Goal: Transaction & Acquisition: Obtain resource

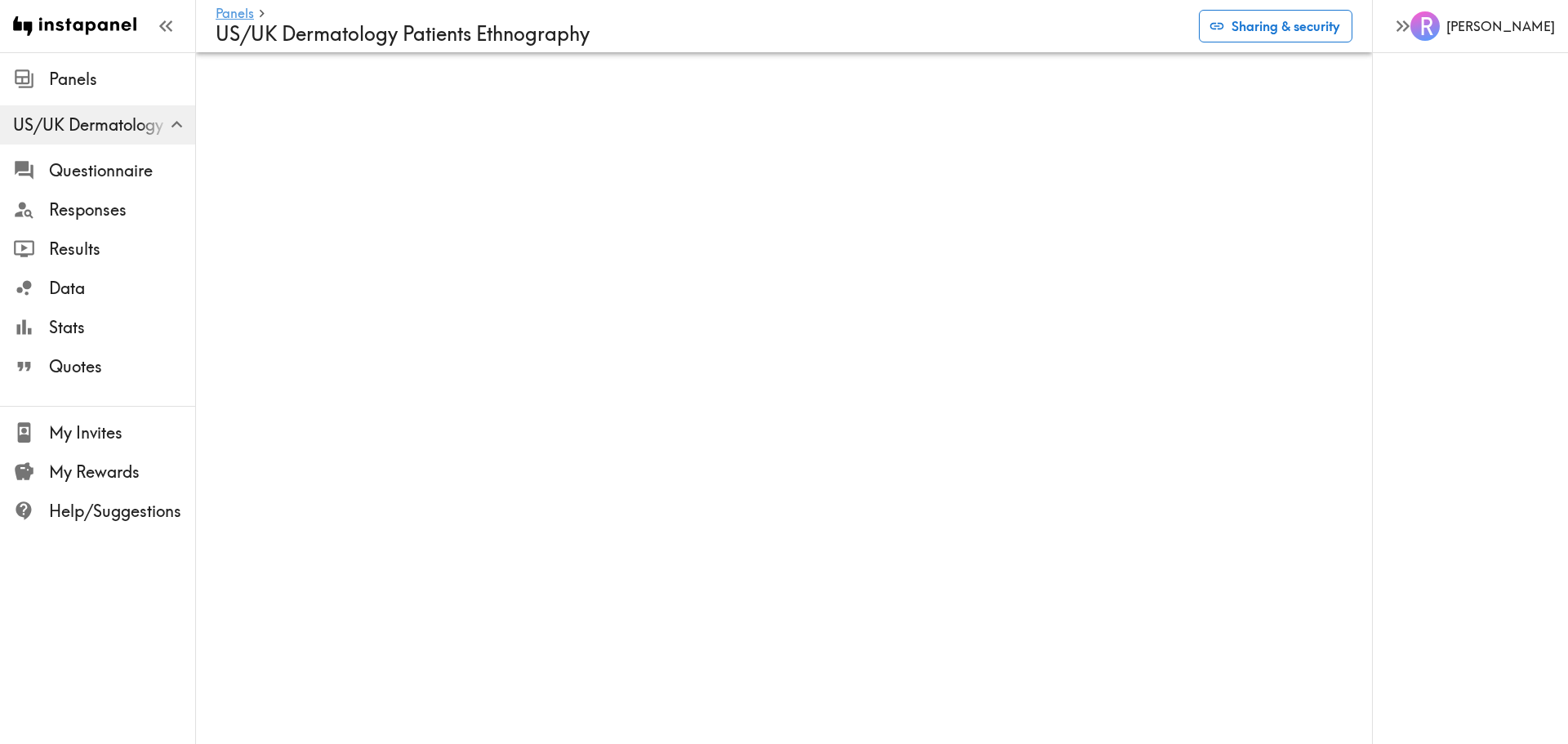
click at [1233, 33] on button "Sharing & security" at bounding box center [1275, 26] width 153 height 33
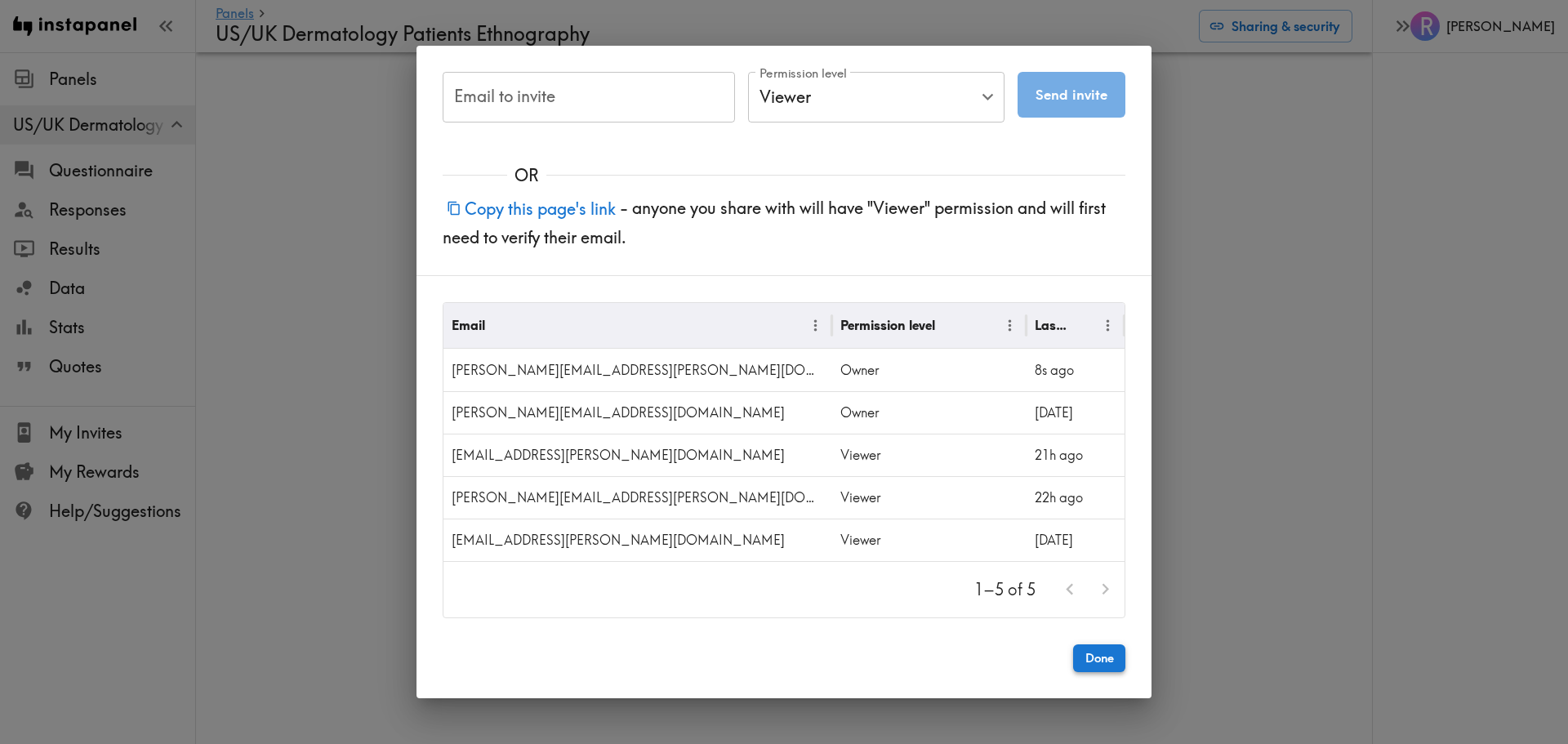
click at [1104, 662] on button "Done" at bounding box center [1099, 659] width 52 height 28
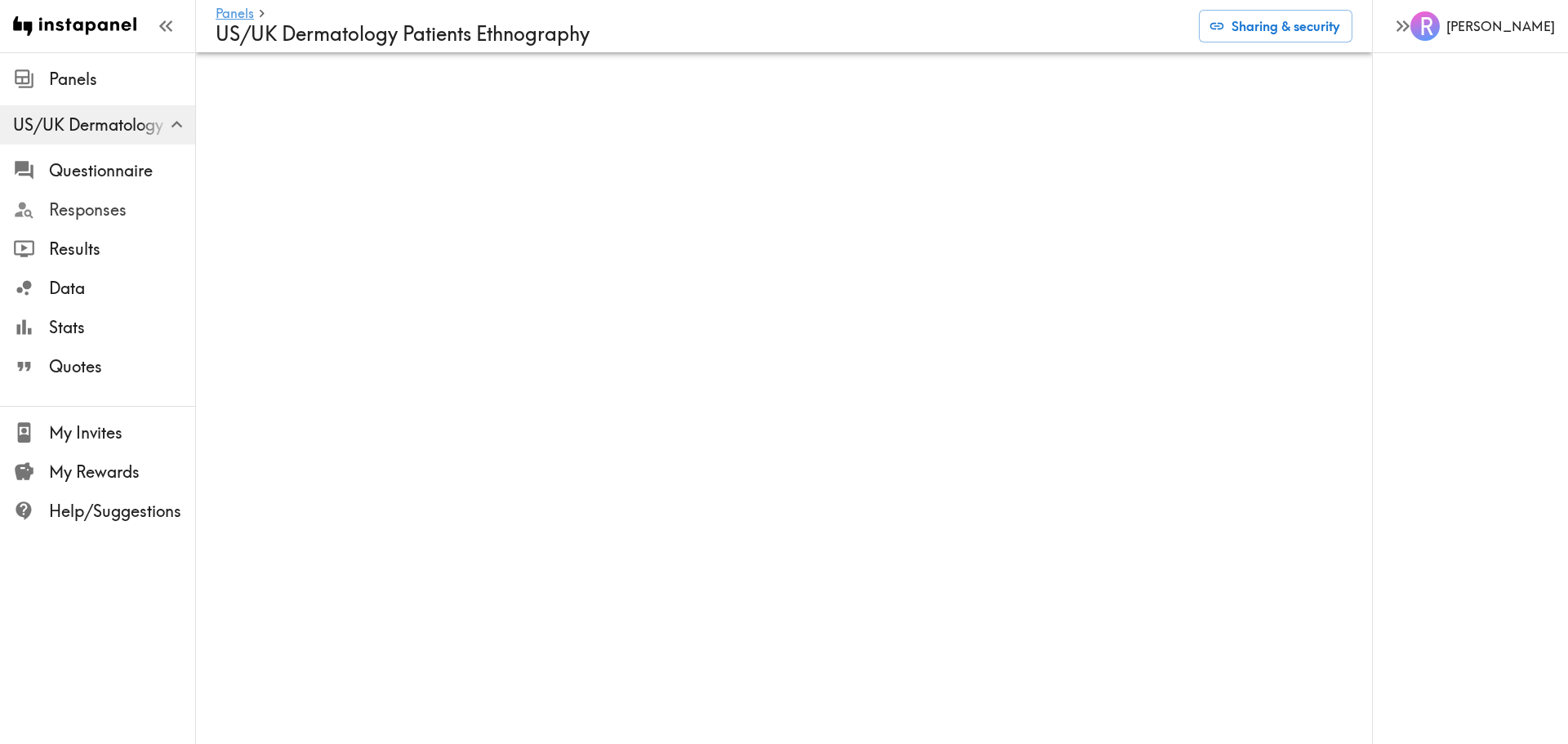
click at [130, 206] on span "Responses" at bounding box center [122, 210] width 146 height 23
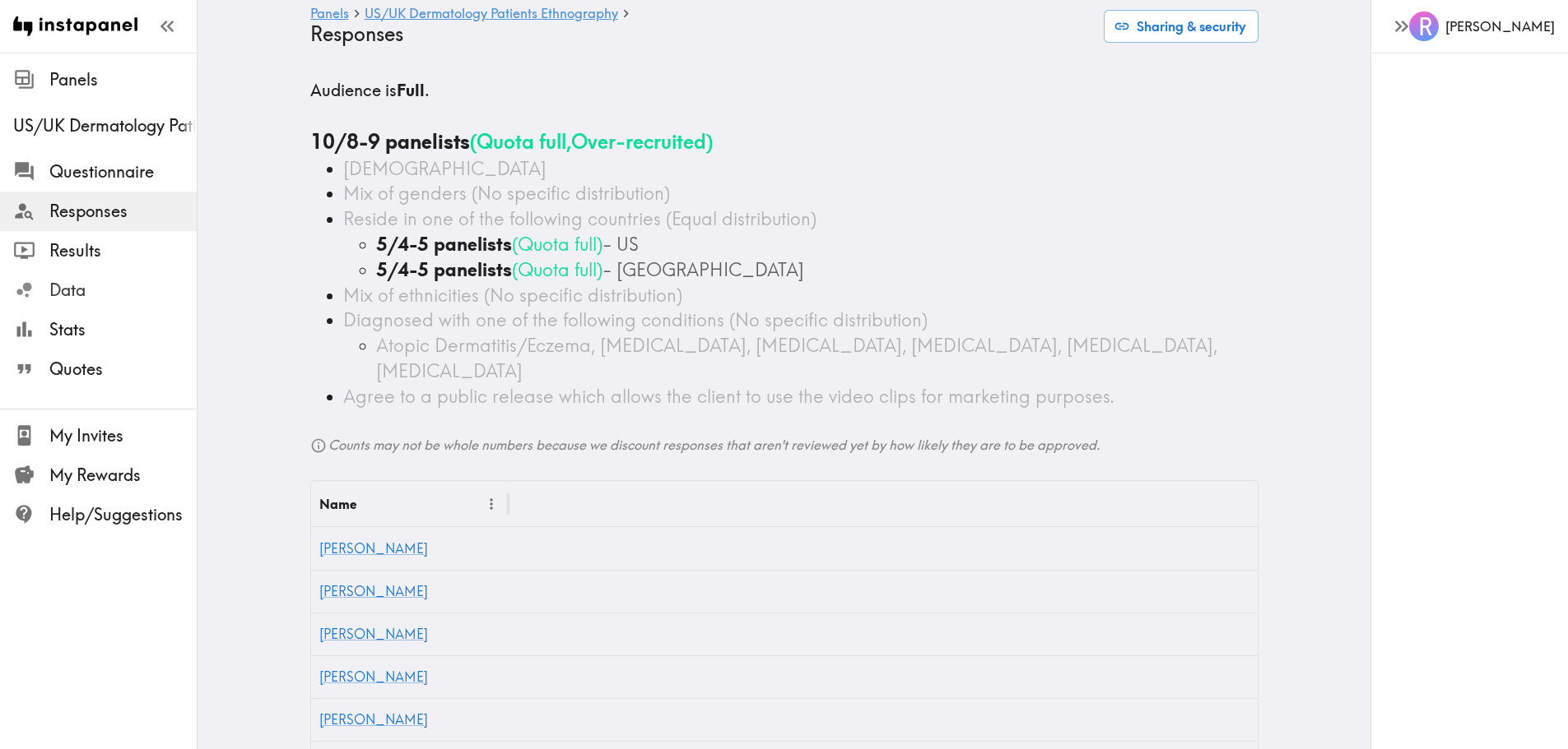
click at [63, 288] on span "Data" at bounding box center [123, 290] width 147 height 23
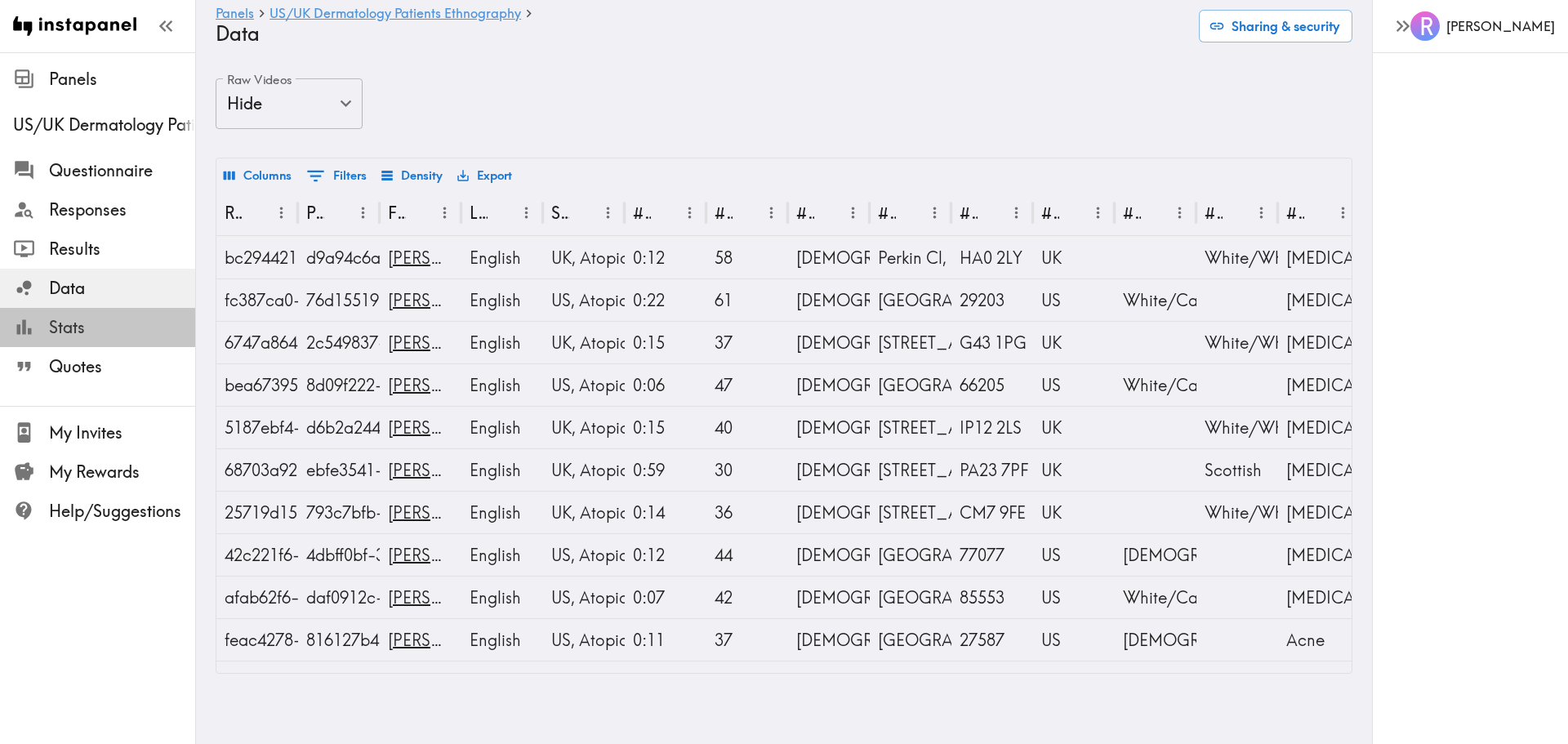
click at [89, 330] on span "Stats" at bounding box center [122, 328] width 146 height 23
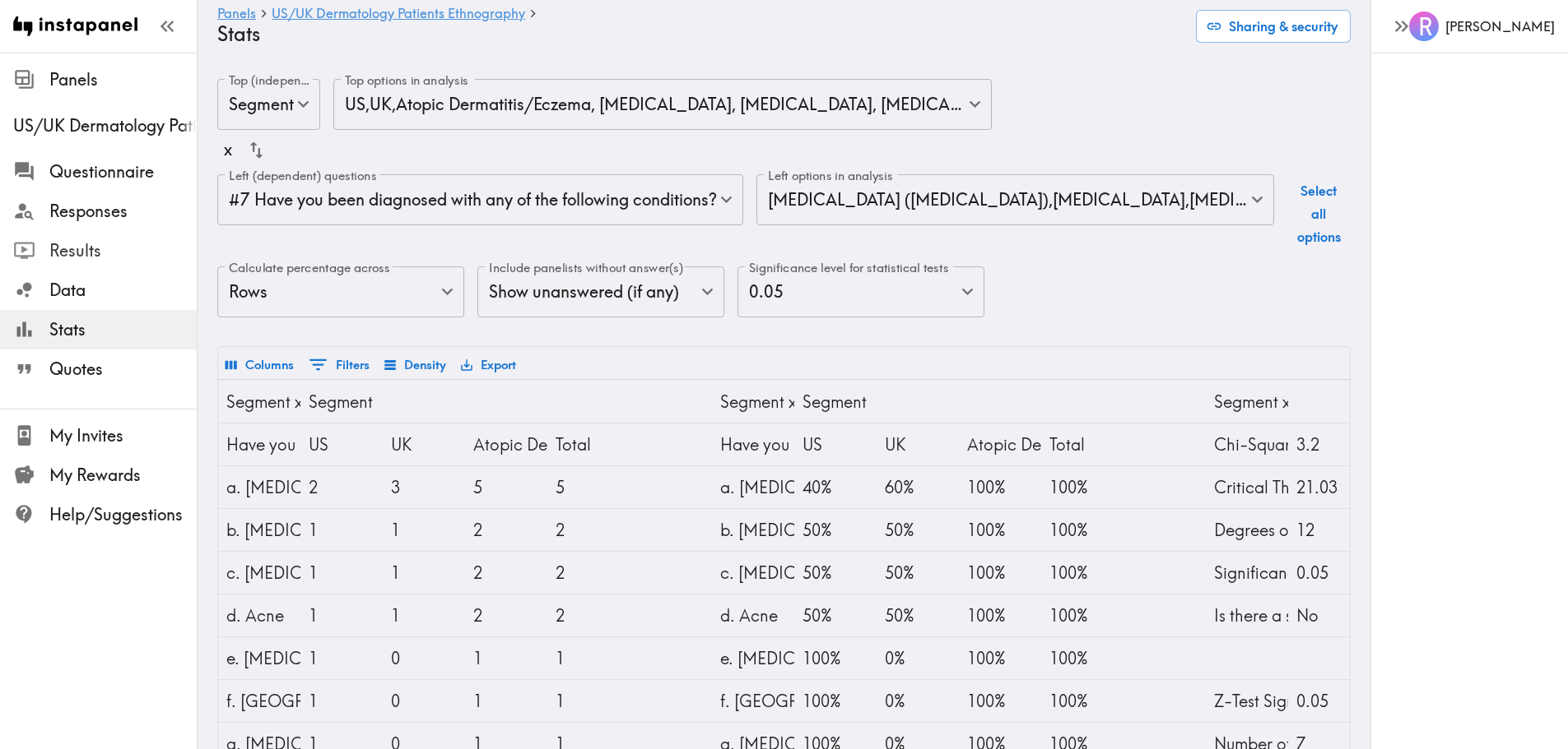
click at [88, 257] on span "Results" at bounding box center [123, 251] width 147 height 23
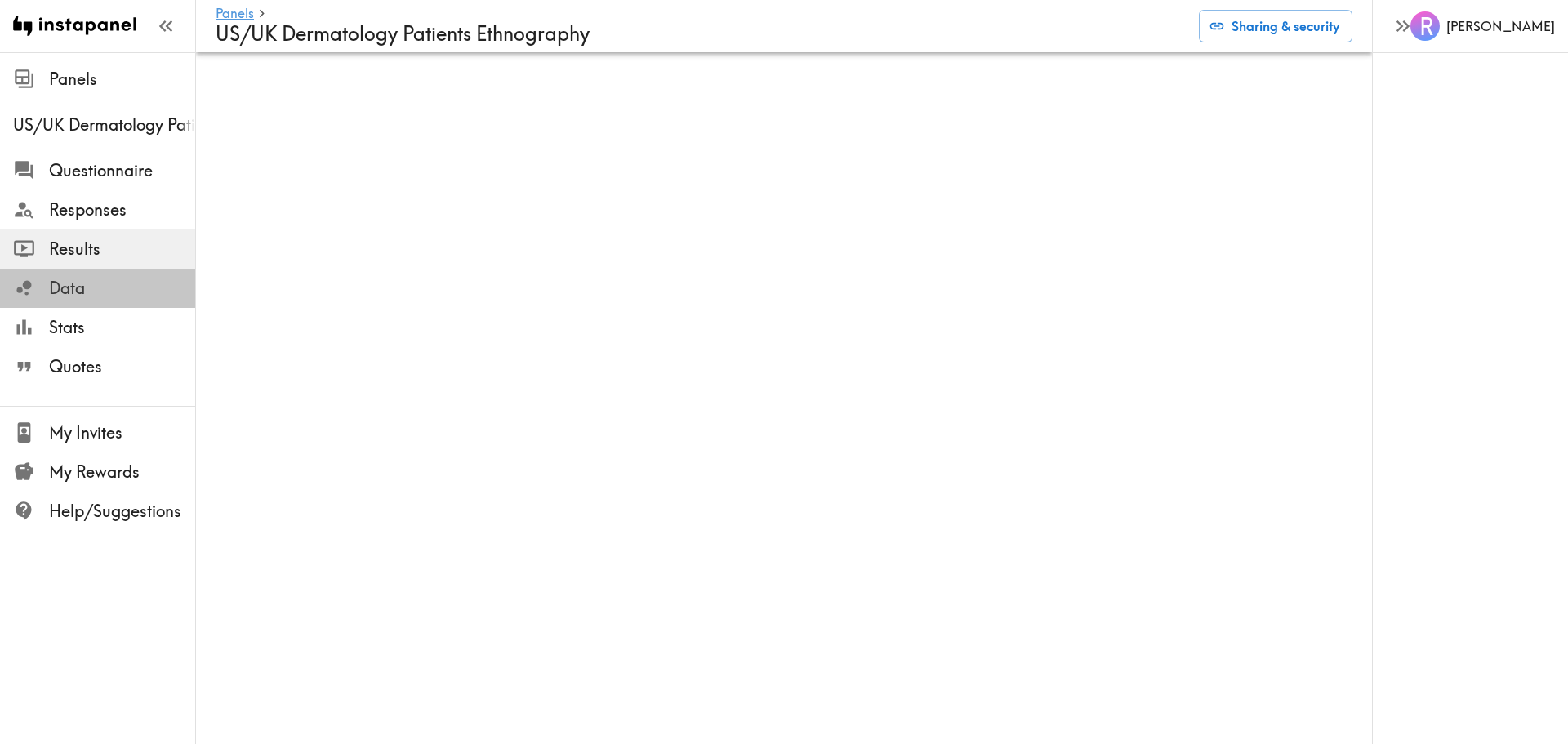
click at [91, 295] on span "Data" at bounding box center [122, 288] width 146 height 23
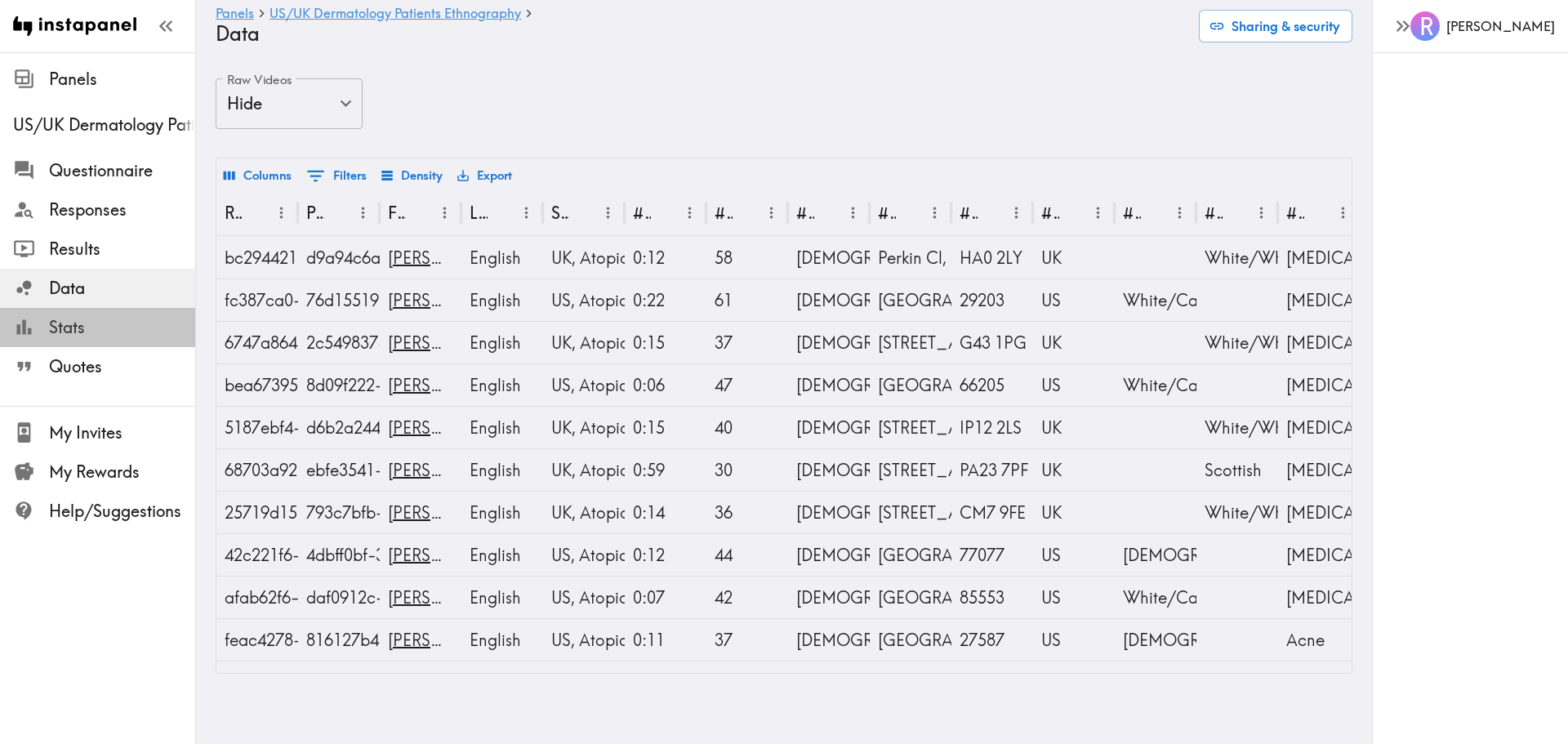
click at [72, 333] on span "Stats" at bounding box center [122, 328] width 146 height 23
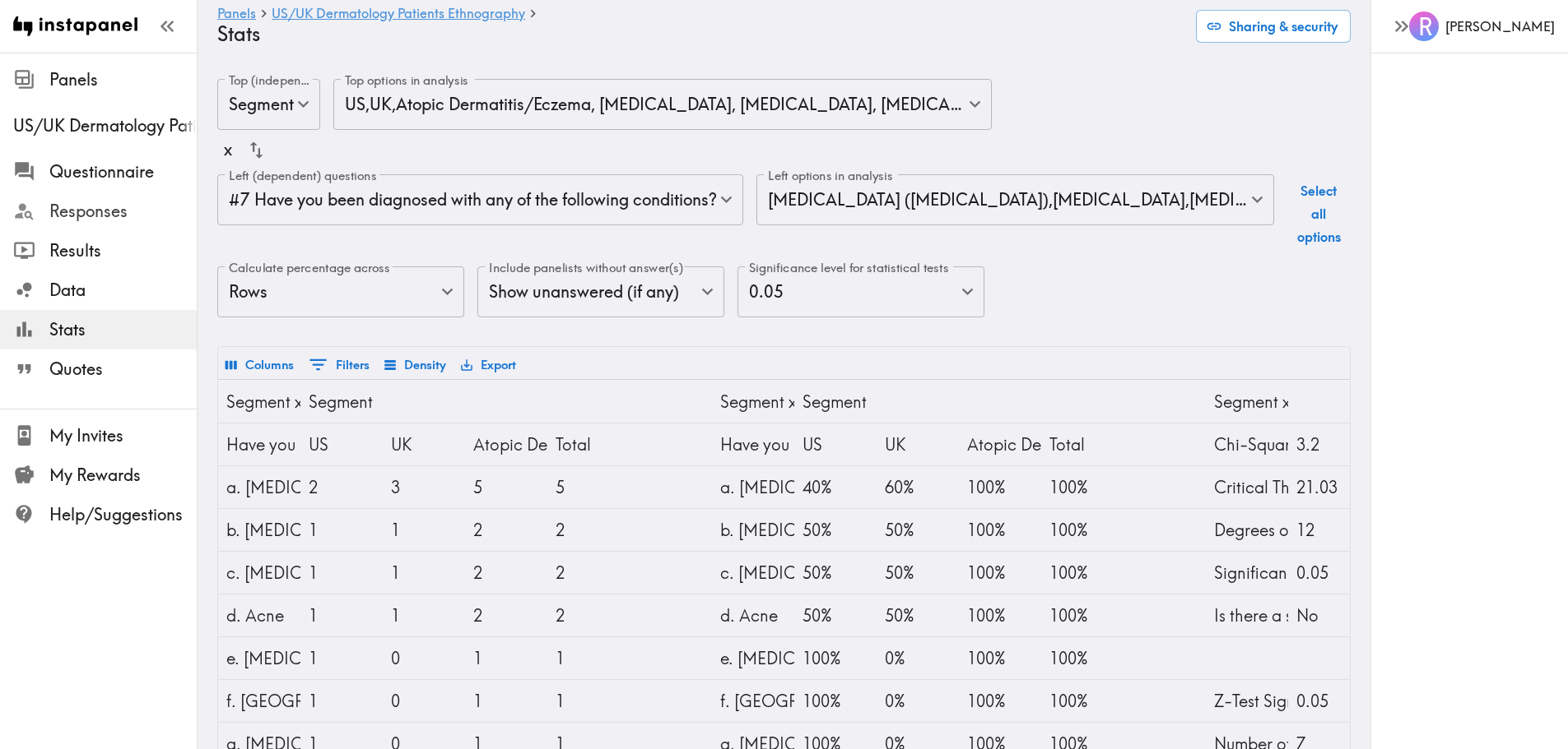
click at [70, 207] on span "Responses" at bounding box center [123, 211] width 147 height 23
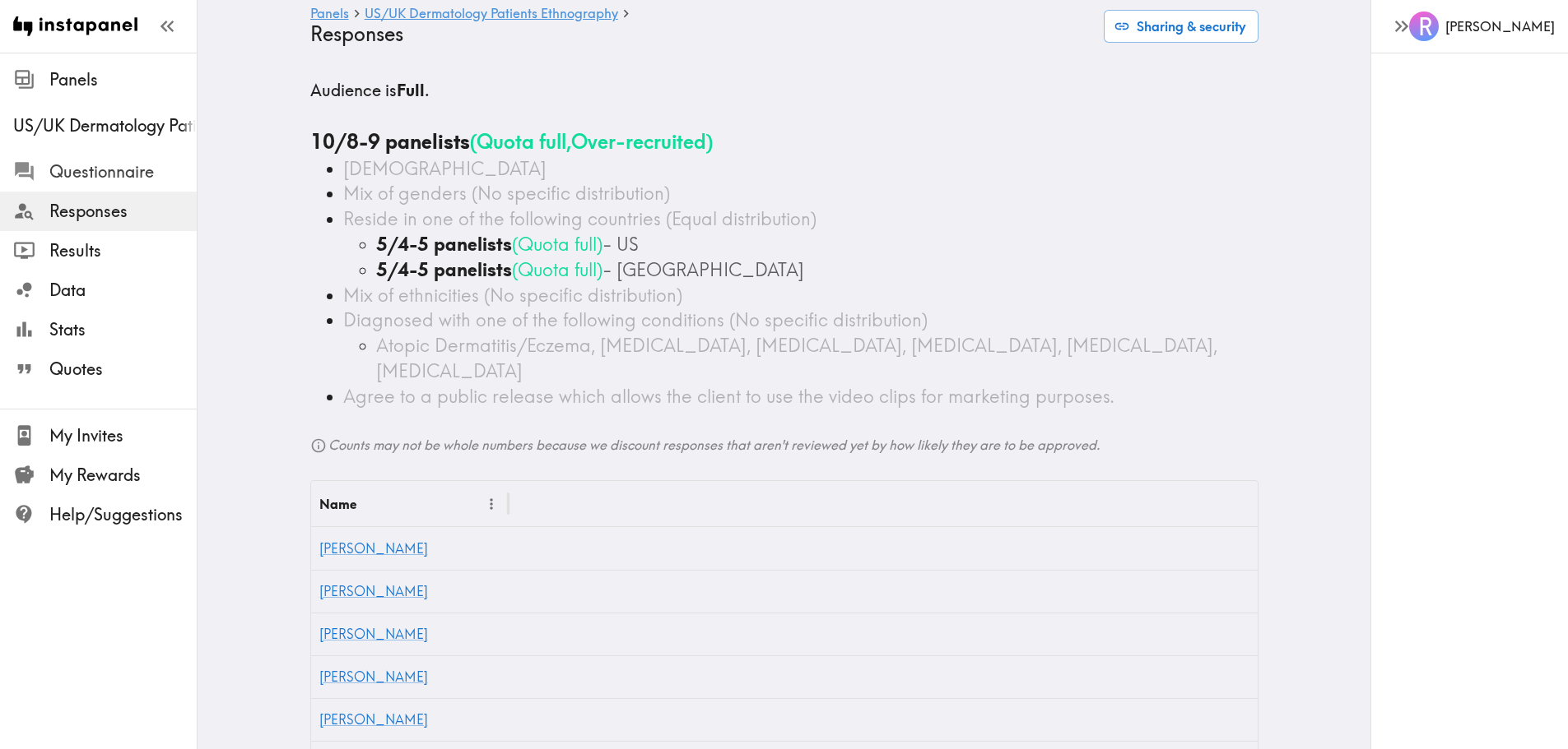
click at [90, 177] on span "Questionnaire" at bounding box center [123, 172] width 147 height 23
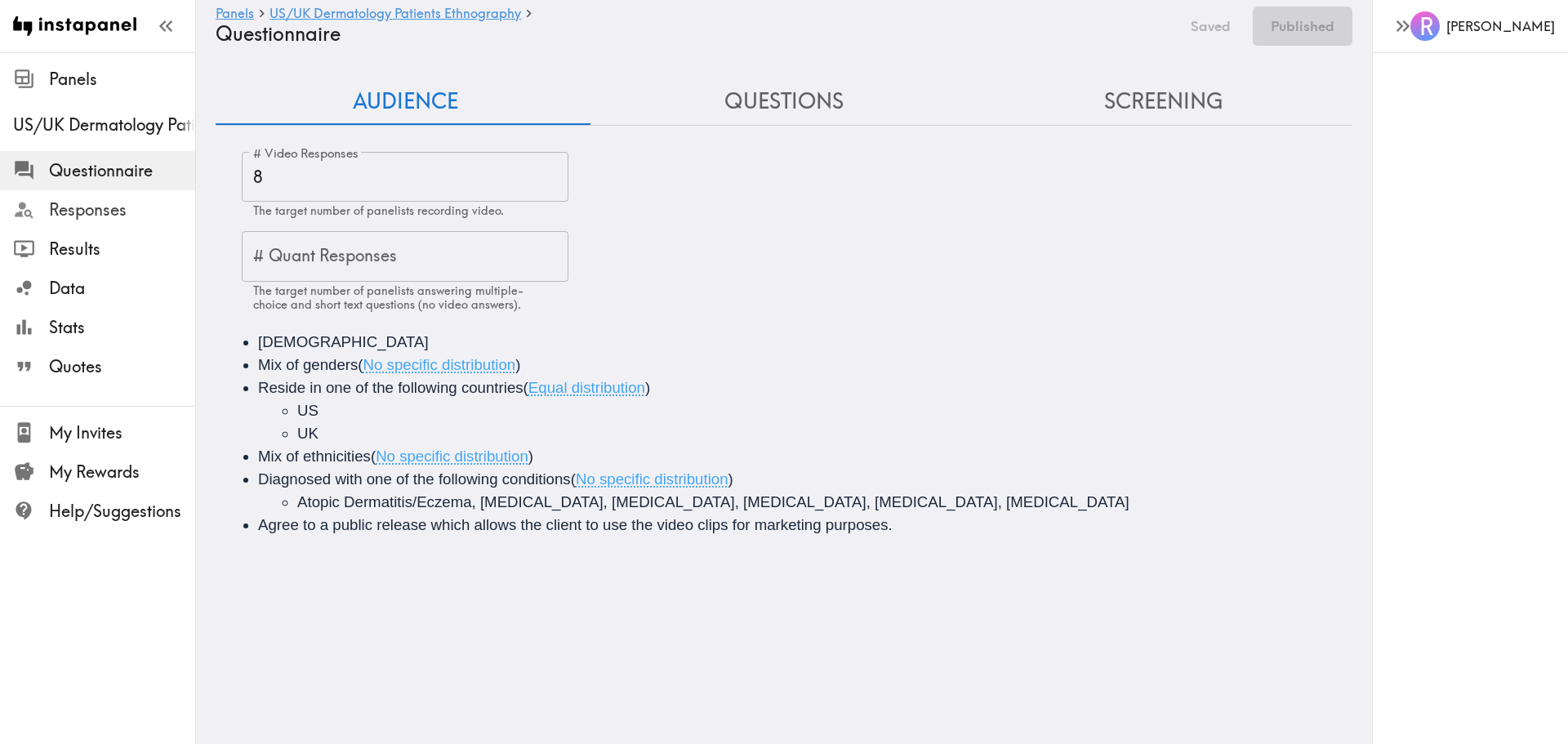
click at [98, 213] on span "Responses" at bounding box center [122, 210] width 146 height 23
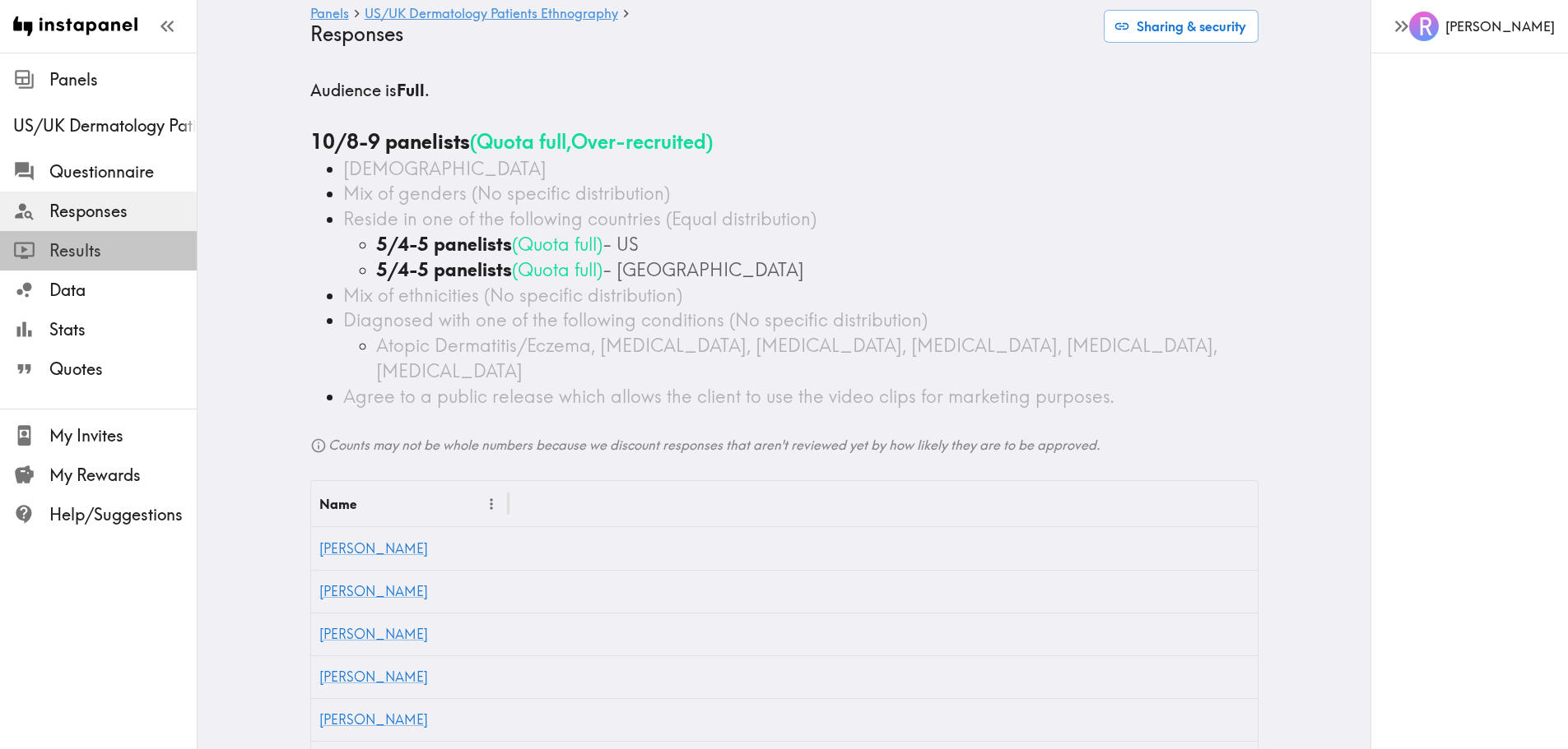
click at [97, 248] on span "Results" at bounding box center [123, 251] width 147 height 23
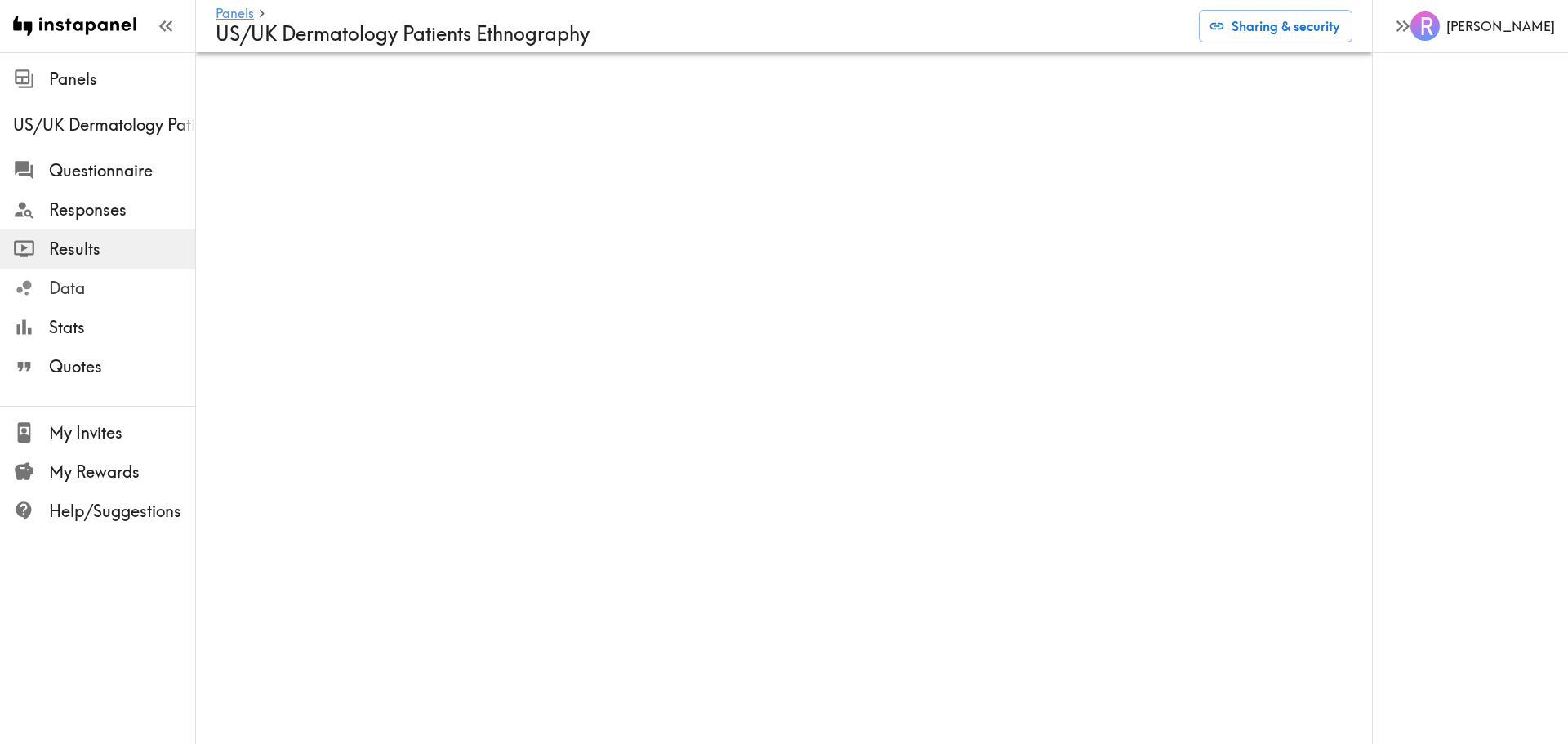
click at [95, 287] on span "Data" at bounding box center [122, 288] width 146 height 23
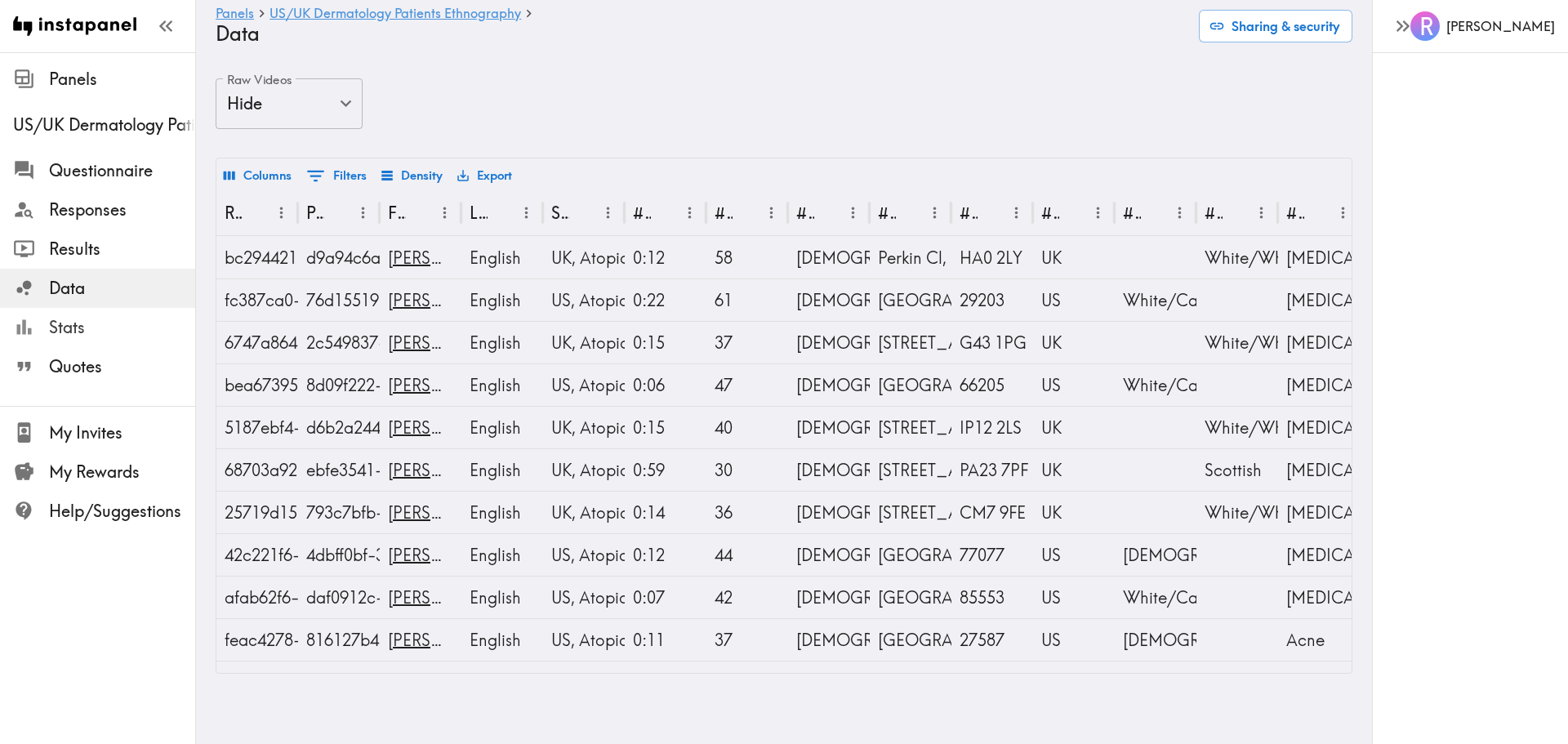
click at [54, 317] on span "Stats" at bounding box center [122, 328] width 146 height 23
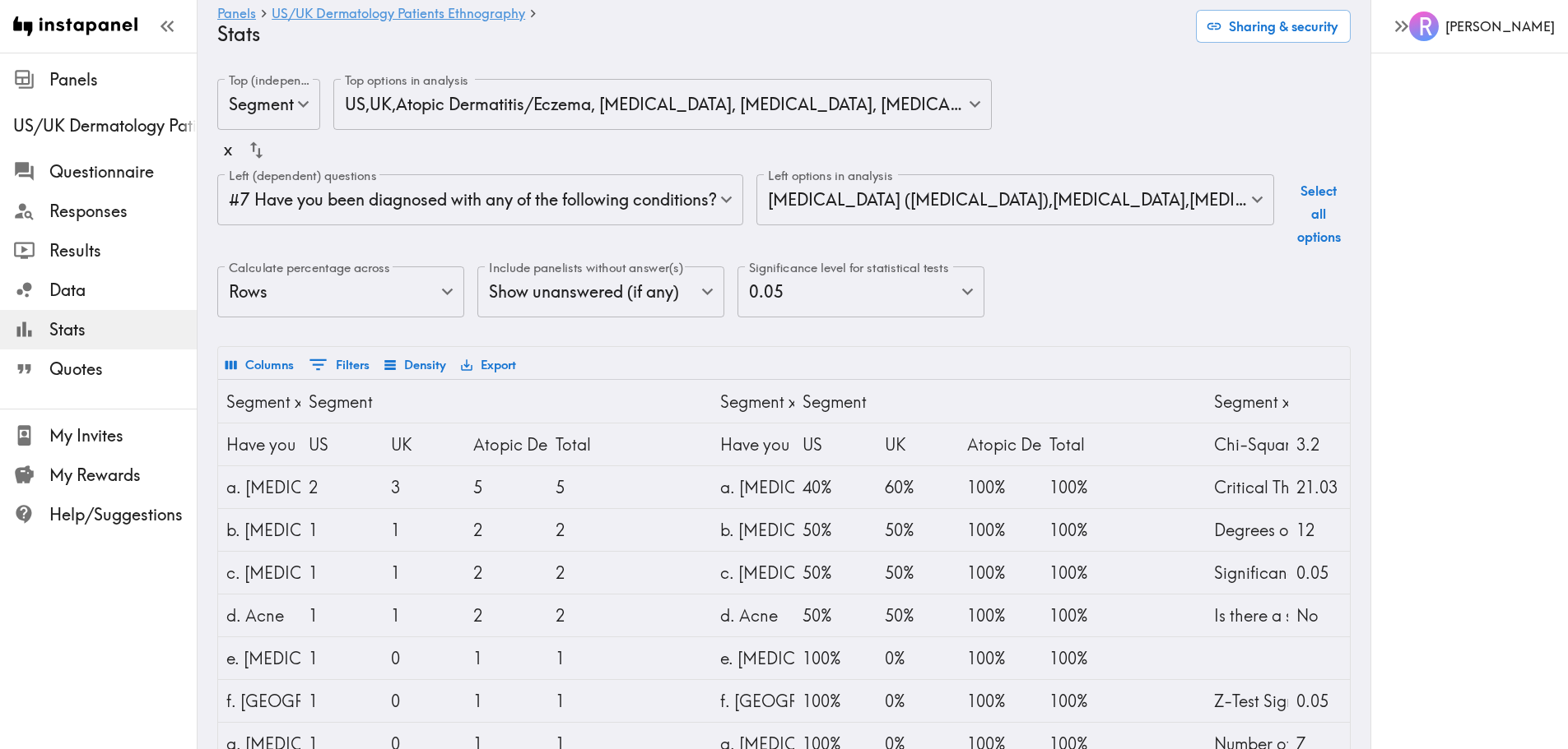
click at [1310, 195] on button "Select all options" at bounding box center [1319, 214] width 63 height 79
type input "6f6ed298-9a82-41d3-a017-5115f1c0d20c,2d9eaded-34df-4a86-abe3-b4ec2240022a,6df03…"
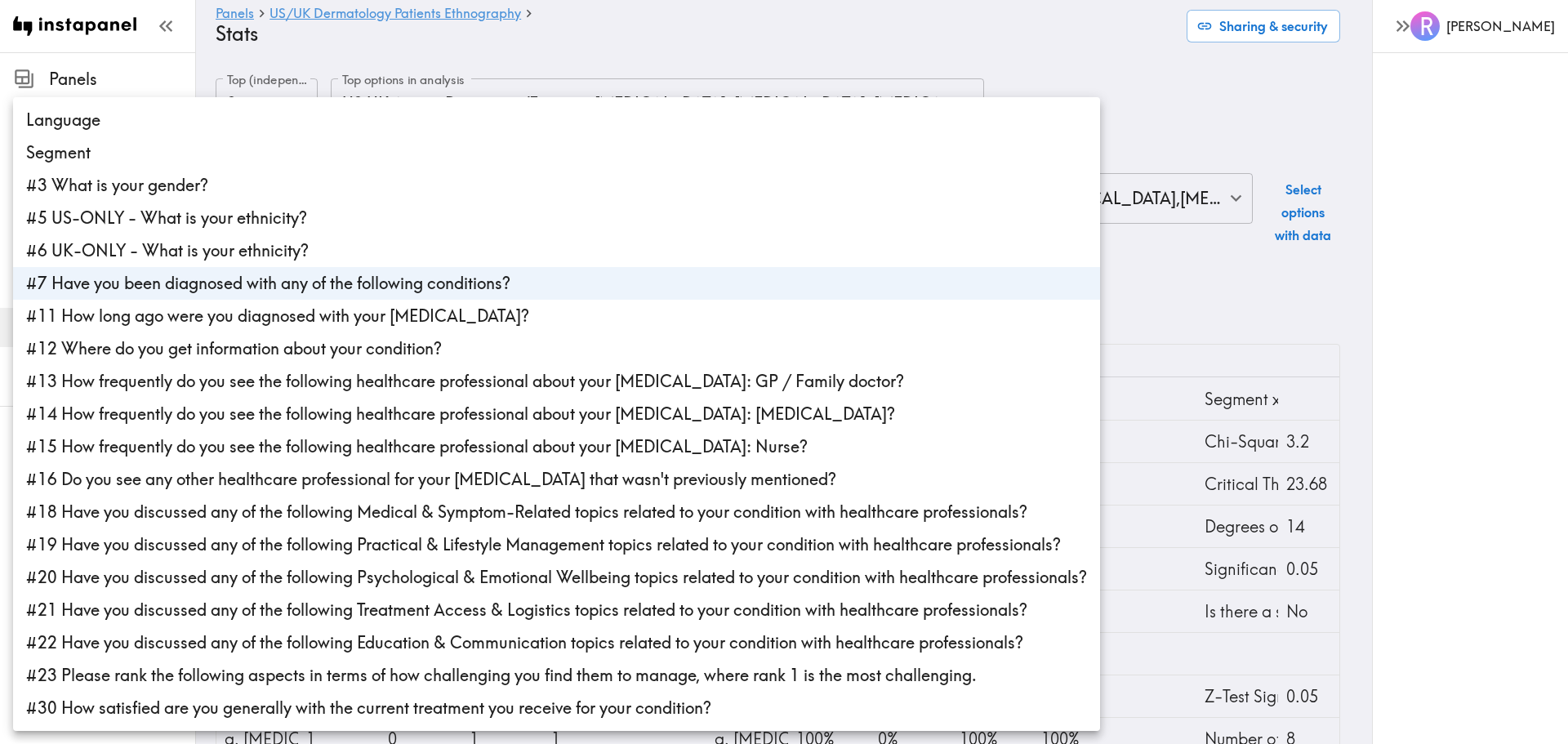
click at [593, 200] on body "Instapanel - Panels - [GEOGRAPHIC_DATA]/[GEOGRAPHIC_DATA] Dermatology Patients …" at bounding box center [784, 489] width 1568 height 874
click at [1249, 91] on div at bounding box center [784, 372] width 1568 height 744
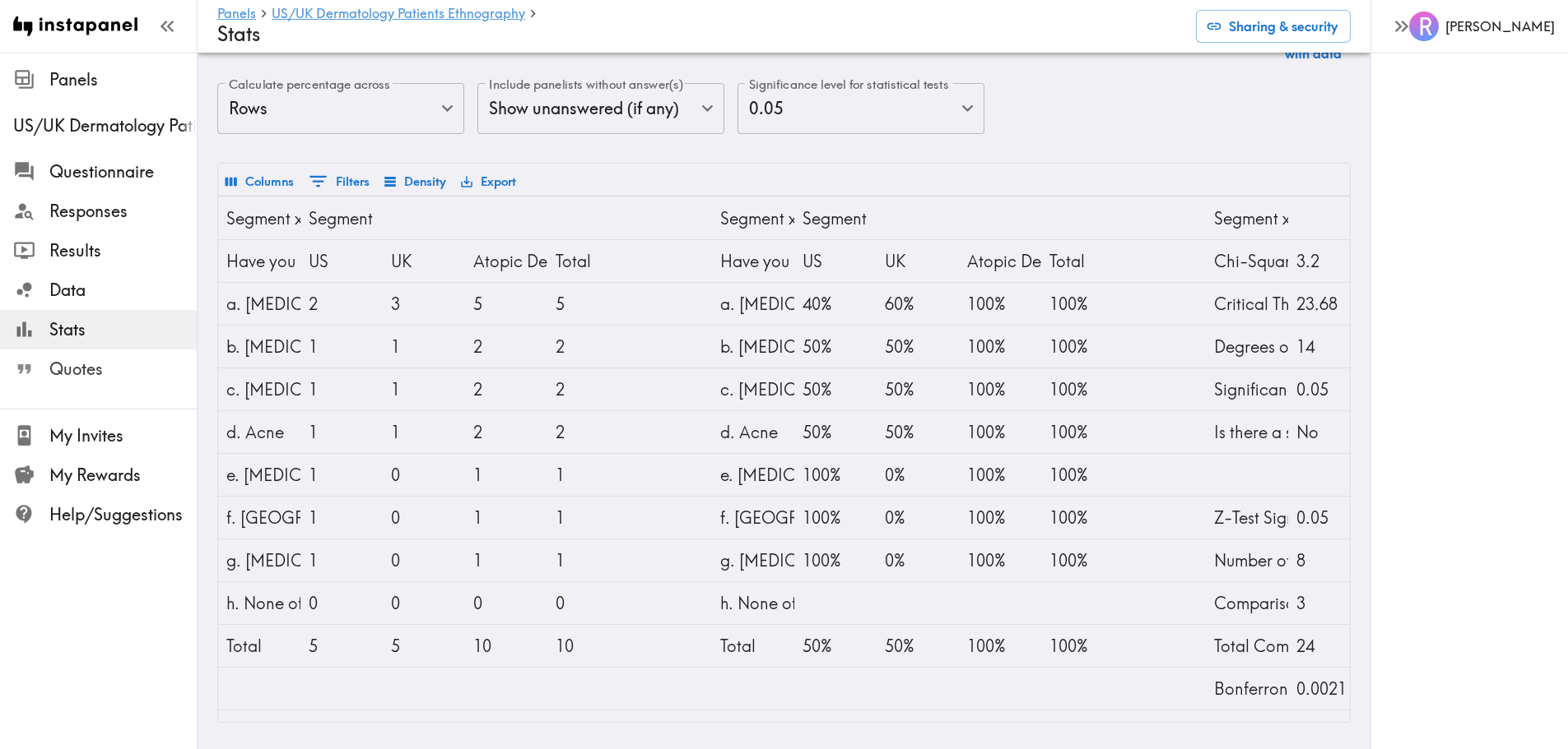
click at [71, 370] on span "Quotes" at bounding box center [123, 369] width 147 height 23
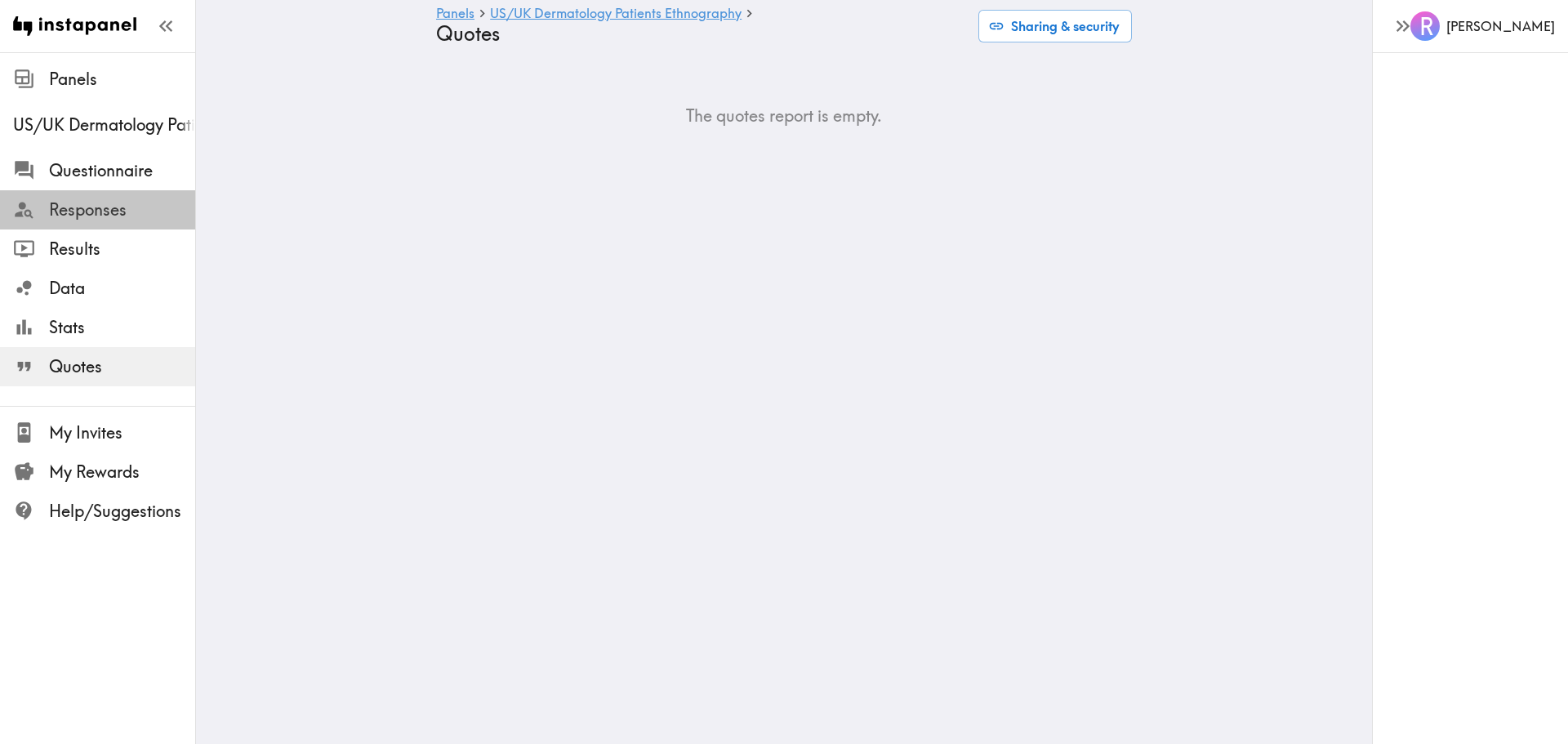
click at [74, 211] on span "Responses" at bounding box center [122, 210] width 146 height 23
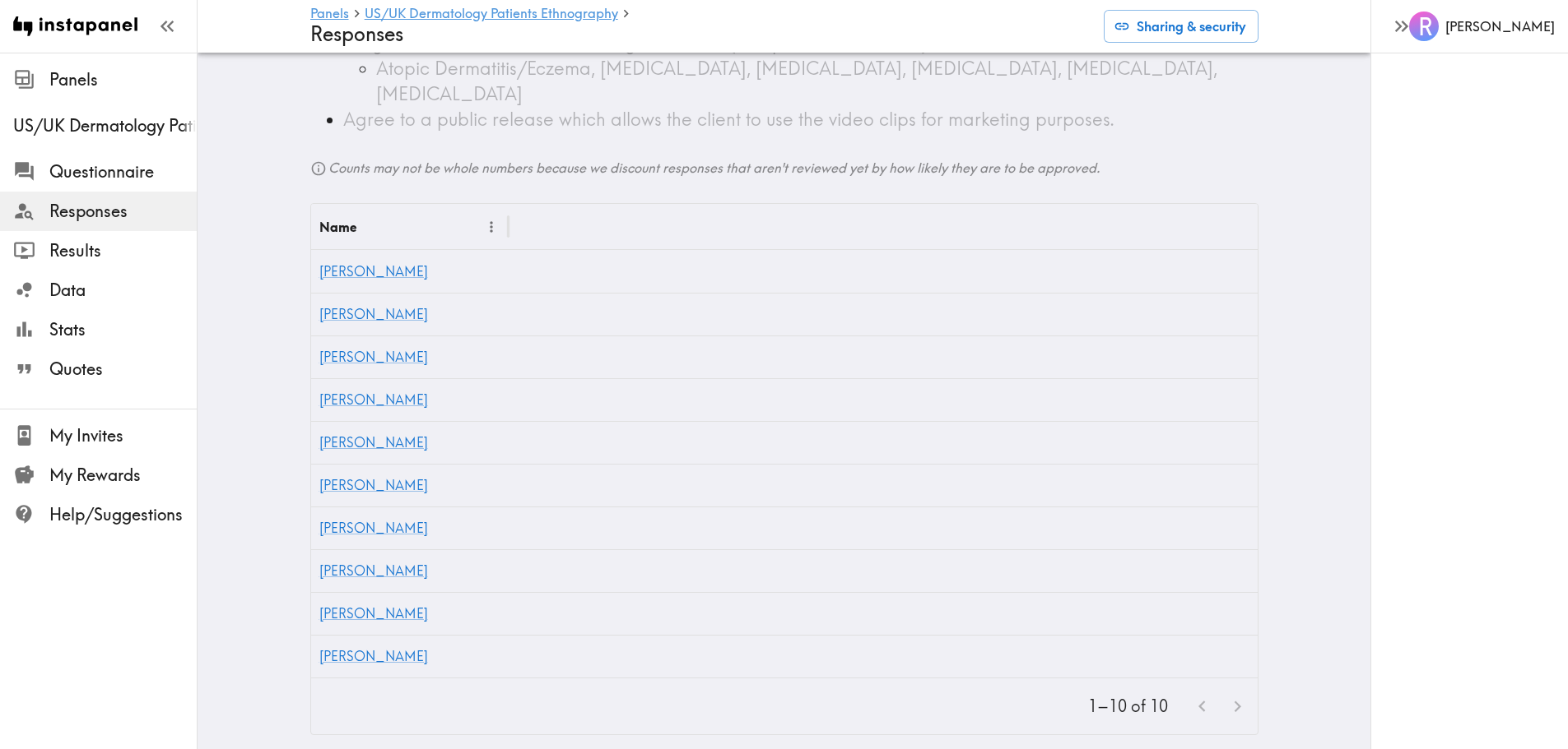
click at [1228, 689] on div at bounding box center [1220, 707] width 72 height 35
click at [1193, 689] on div at bounding box center [1220, 707] width 72 height 35
click at [1107, 695] on p "1–10 of 10" at bounding box center [1128, 706] width 80 height 23
click at [64, 255] on span "Results" at bounding box center [123, 251] width 147 height 23
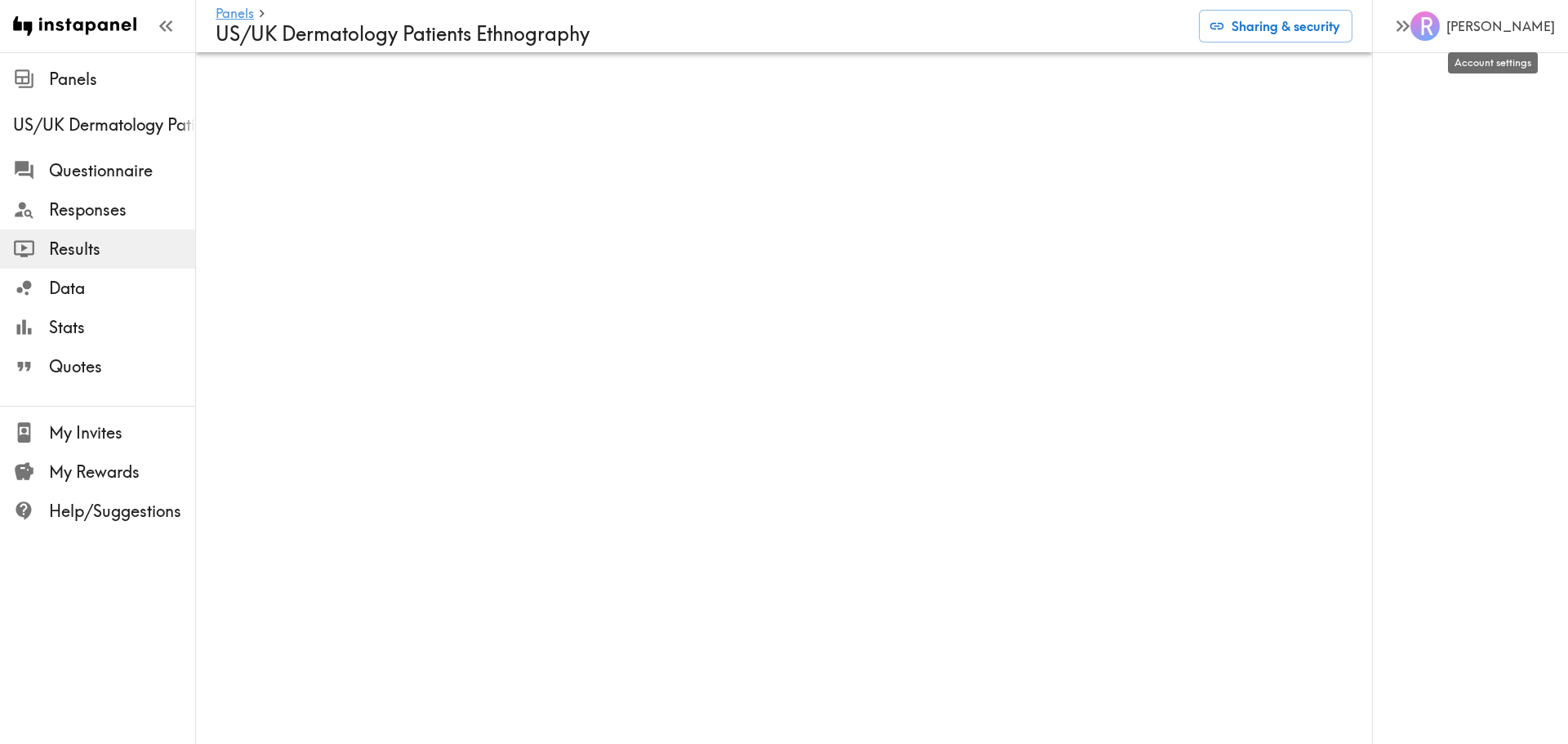
click at [1493, 26] on h6 "[PERSON_NAME]" at bounding box center [1500, 26] width 109 height 18
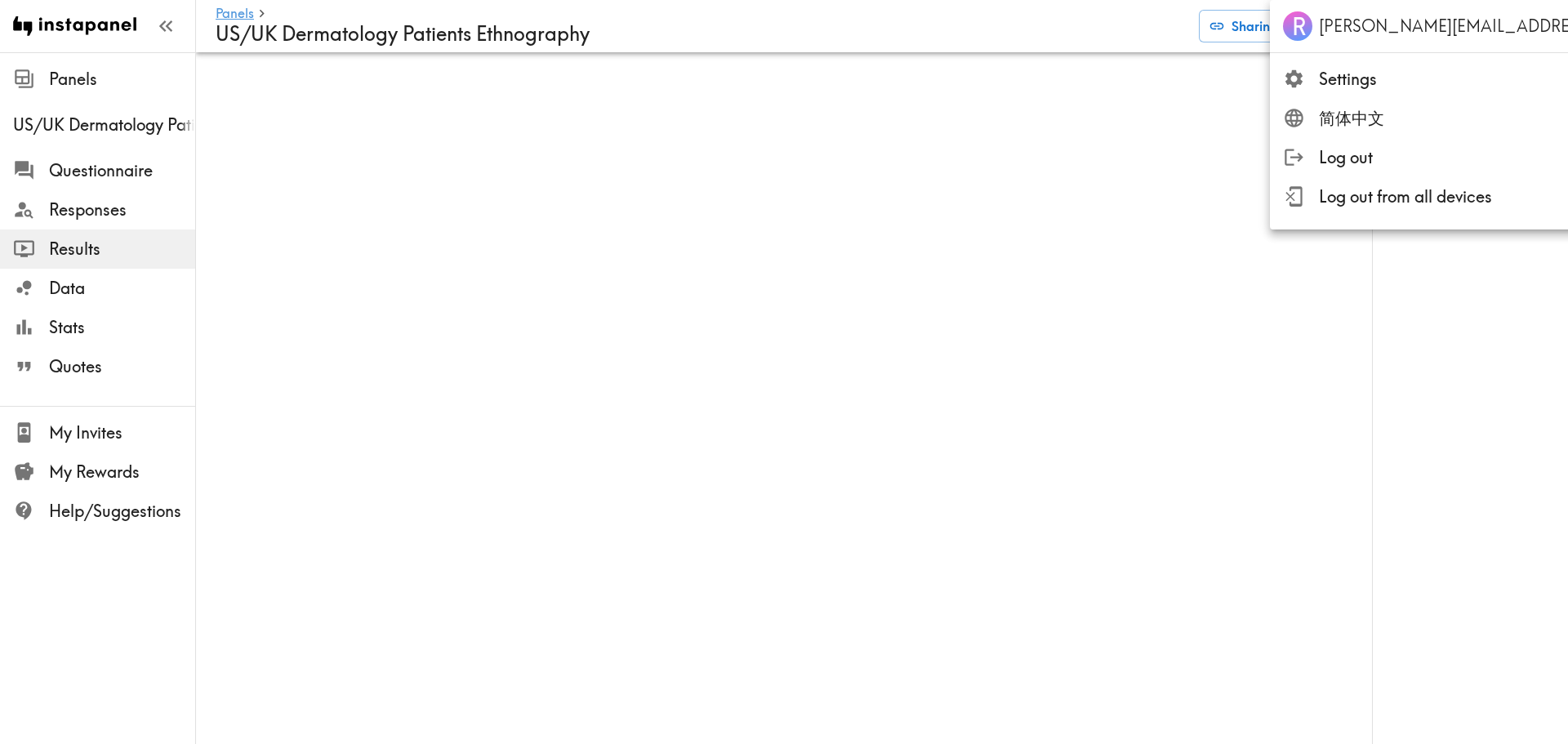
click at [1301, 337] on div at bounding box center [784, 372] width 1568 height 744
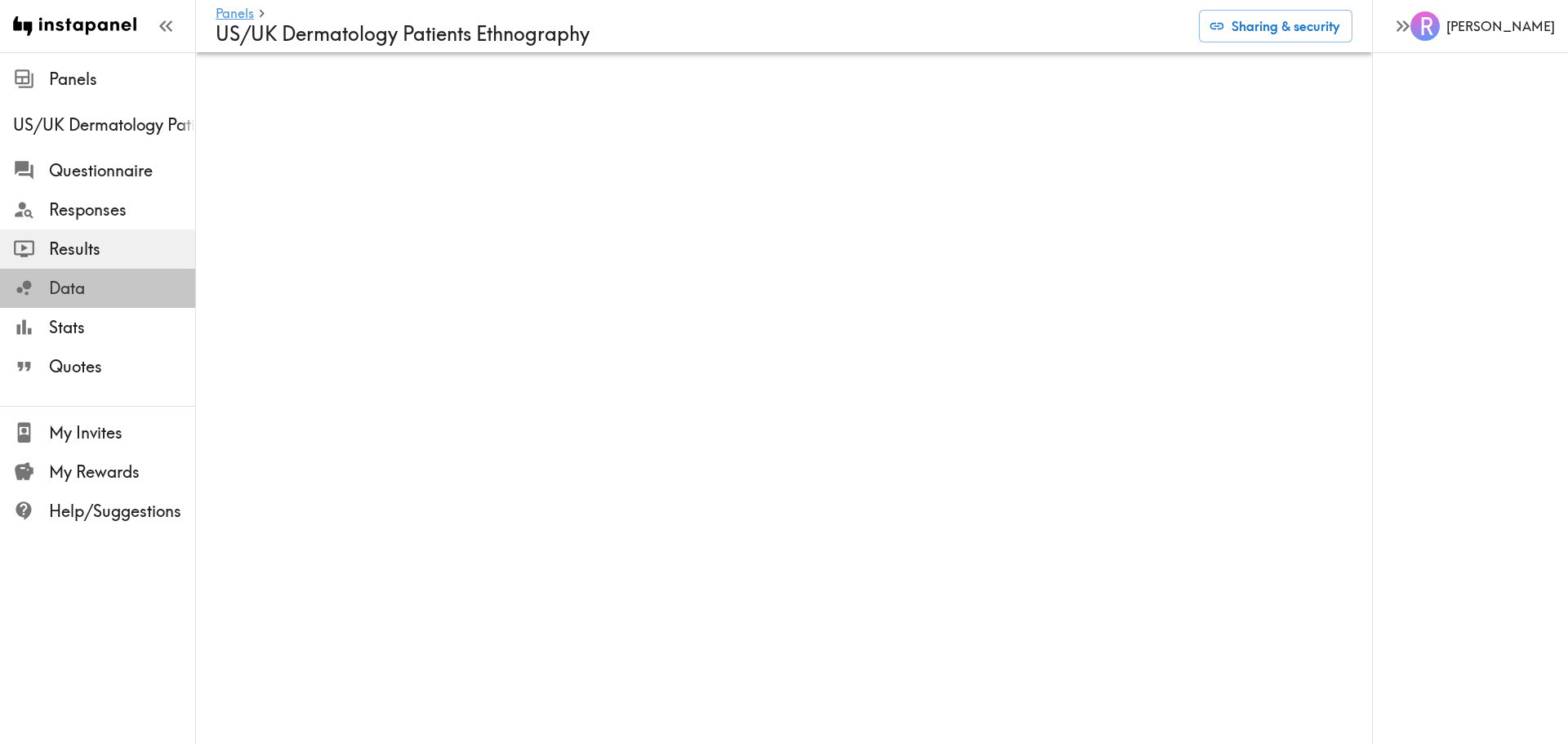
click at [68, 286] on span "Data" at bounding box center [122, 288] width 146 height 23
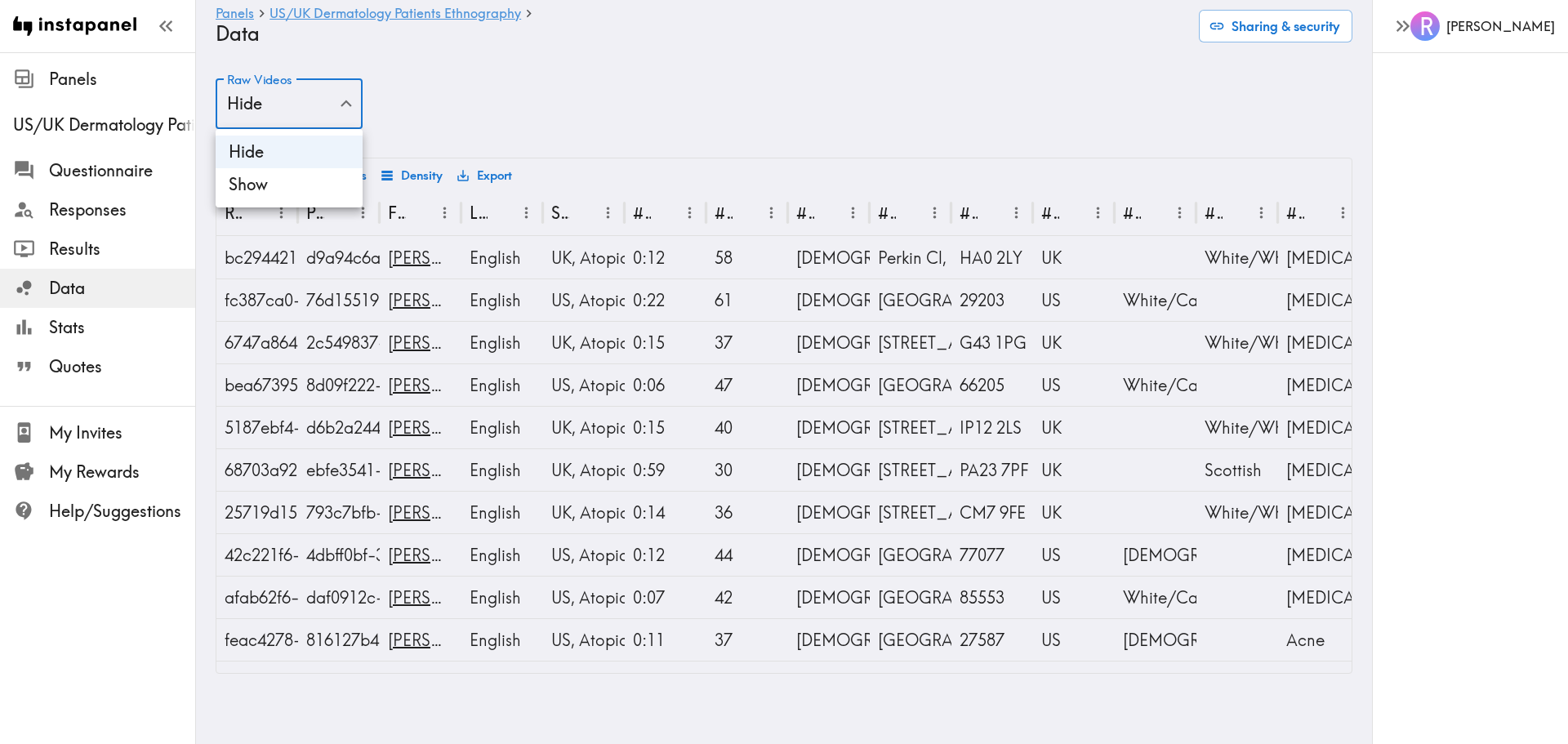
click at [345, 112] on body "Instapanel - Panels - US/UK Dermatology Patients Ethnography - Data Panels US/U…" at bounding box center [784, 376] width 1568 height 648
click at [477, 105] on div at bounding box center [784, 372] width 1568 height 744
click at [493, 177] on button "Export" at bounding box center [484, 176] width 63 height 28
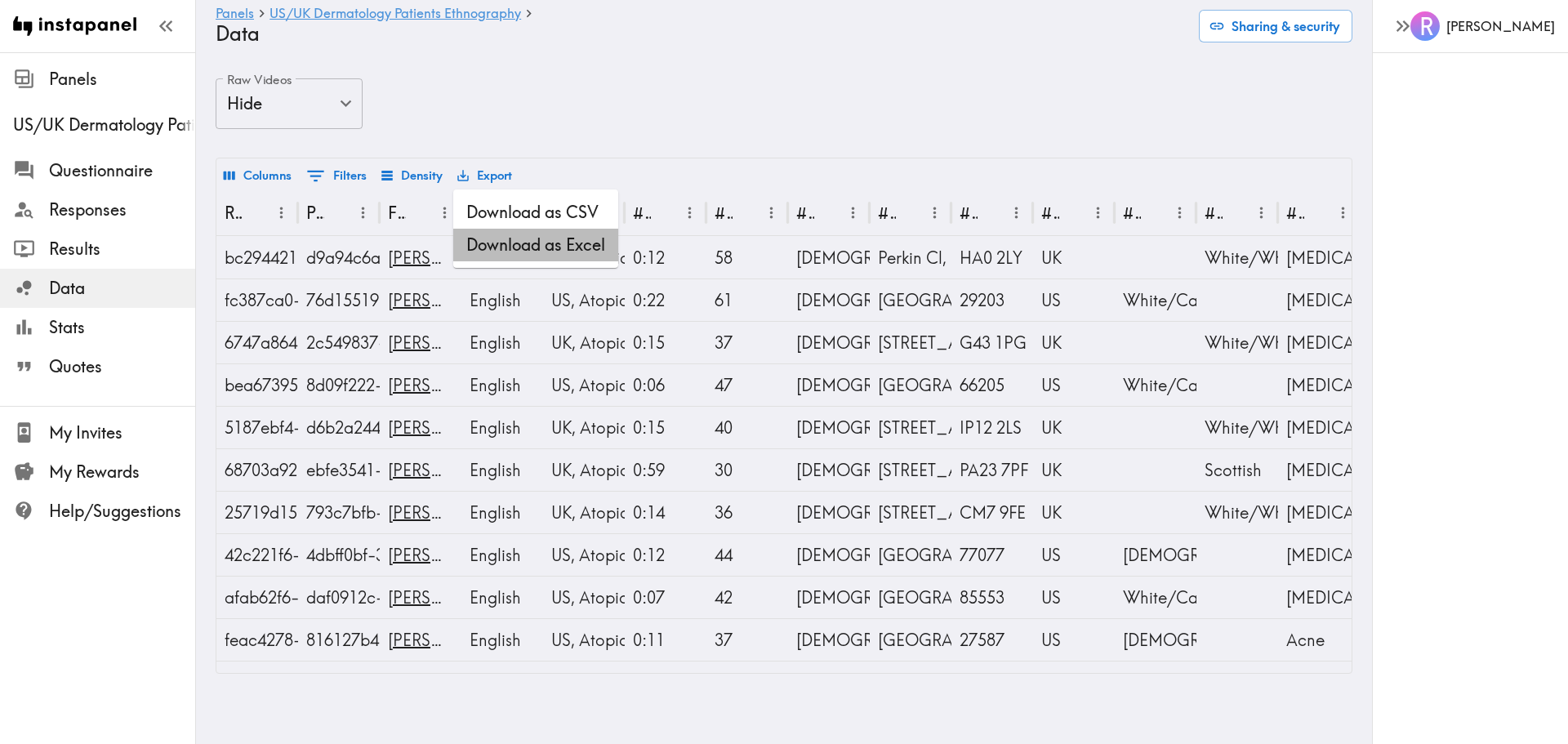
click at [492, 247] on li "Download as Excel" at bounding box center [535, 246] width 165 height 33
drag, startPoint x: 44, startPoint y: 329, endPoint x: 55, endPoint y: 333, distance: 11.7
click at [44, 329] on div at bounding box center [30, 327] width 36 height 22
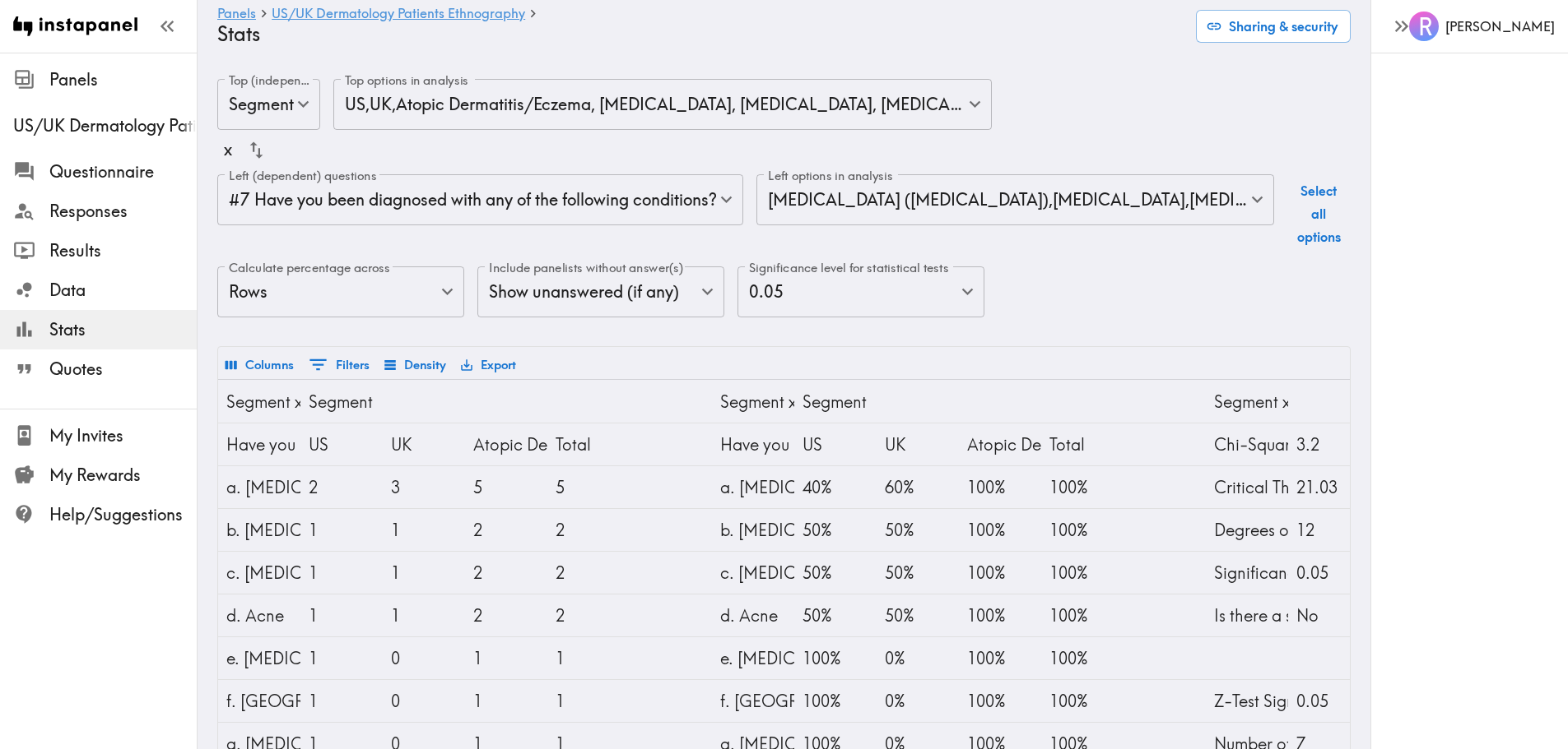
click at [505, 351] on button "Export" at bounding box center [488, 365] width 63 height 28
click at [546, 409] on li "Download as Excel" at bounding box center [539, 412] width 166 height 33
click at [74, 167] on span "Questionnaire" at bounding box center [123, 172] width 147 height 23
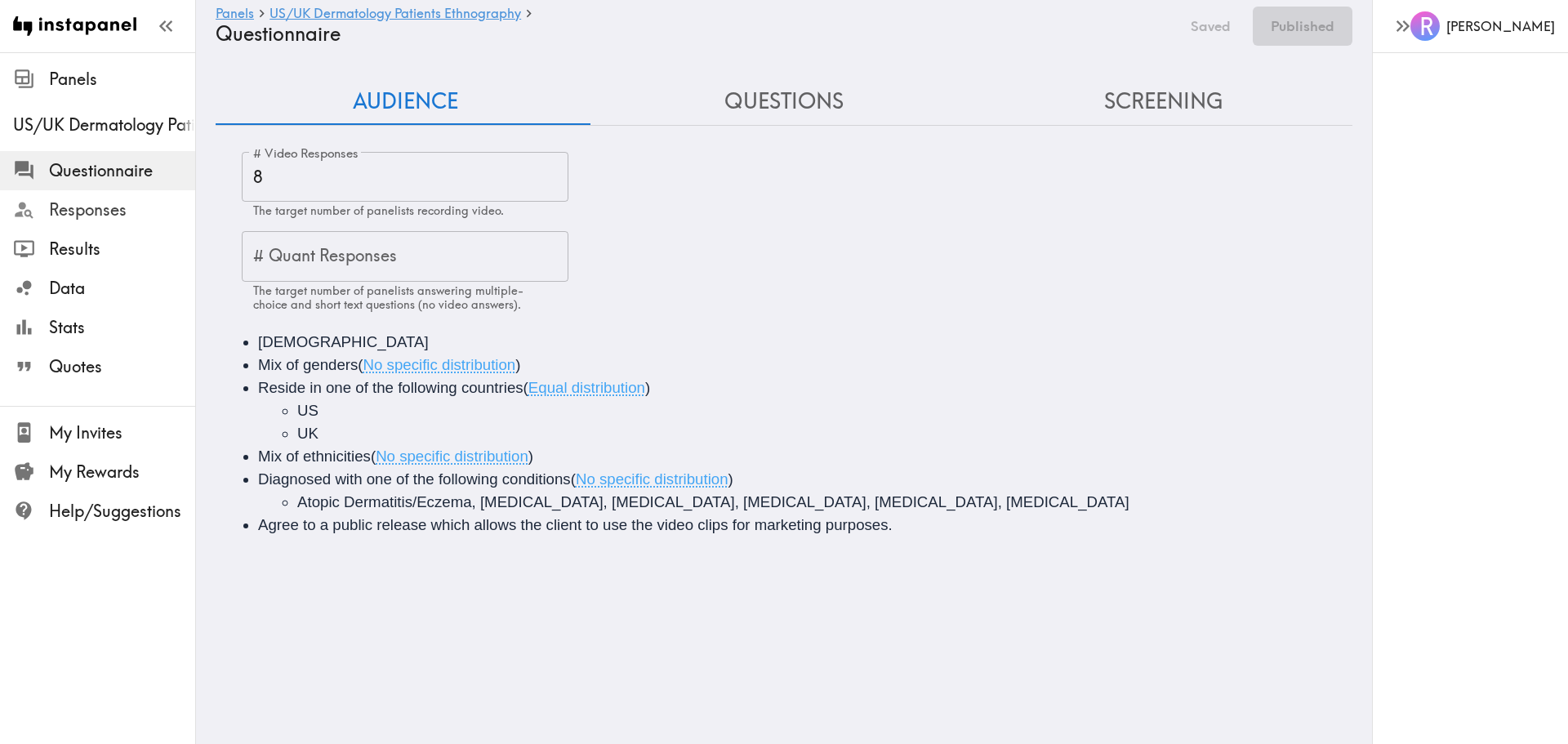
click at [76, 216] on span "Responses" at bounding box center [122, 210] width 146 height 23
